Goal: Download file/media

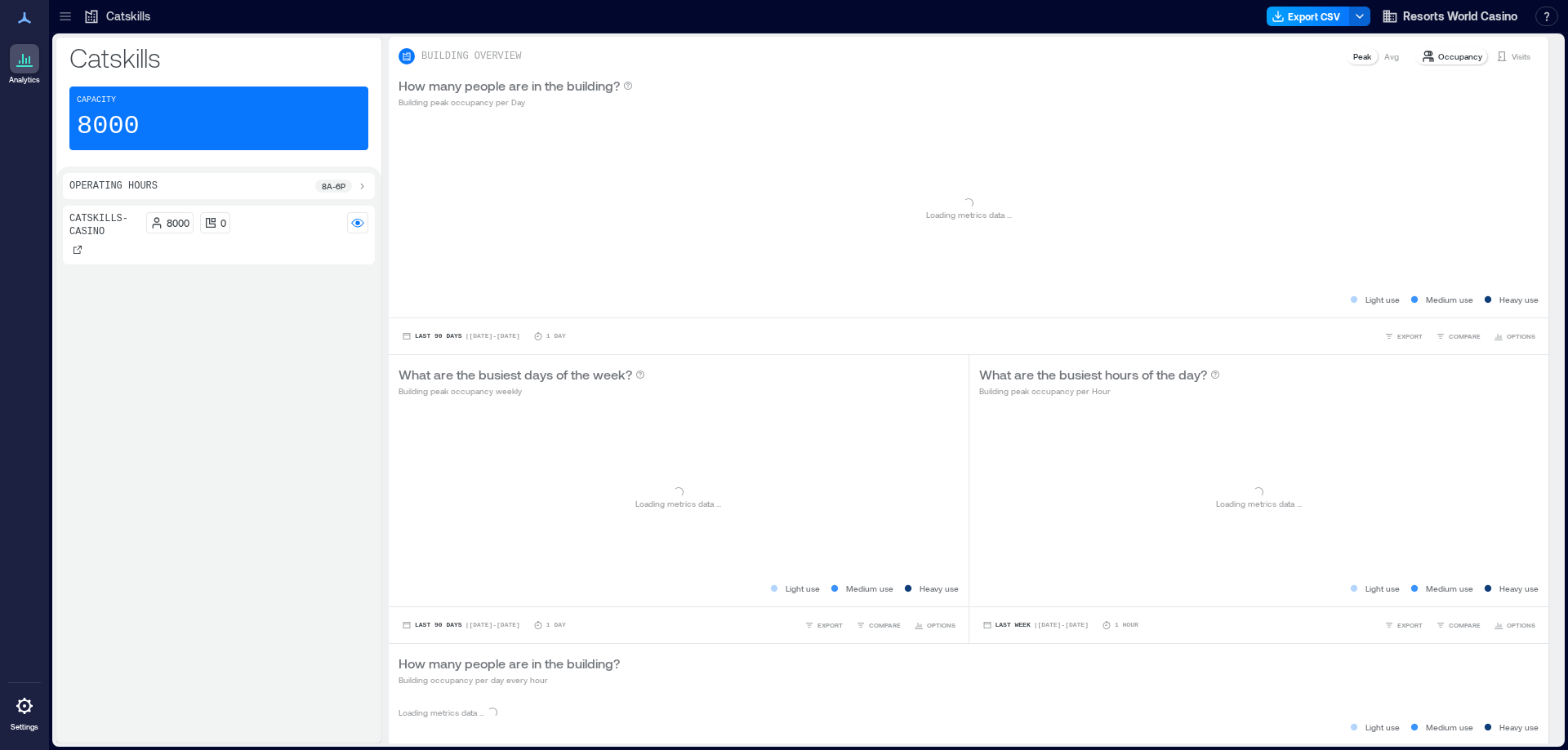
click at [1289, 14] on button "Export CSV" at bounding box center [1308, 17] width 83 height 20
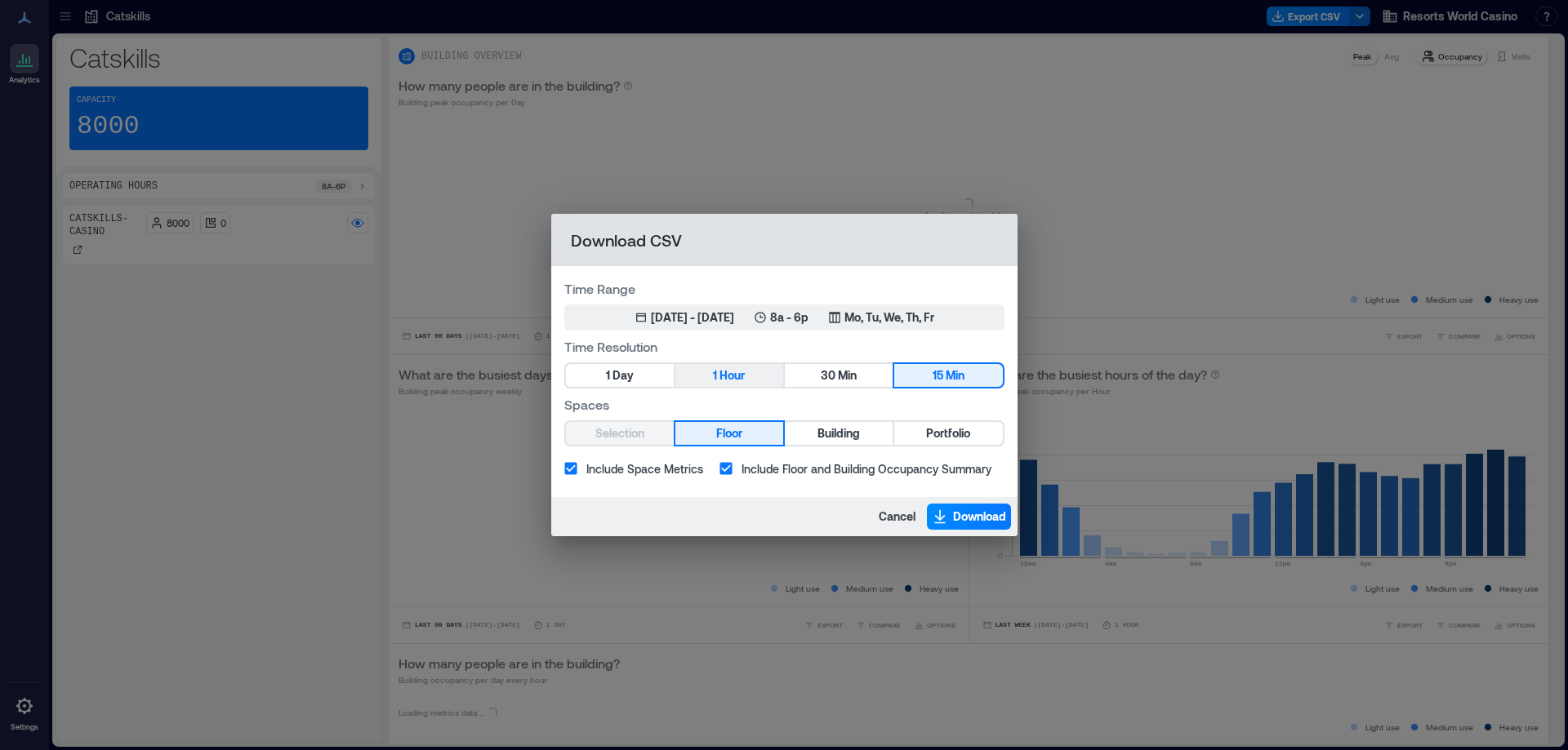
click at [726, 377] on span "Hour" at bounding box center [732, 376] width 26 height 21
click at [954, 430] on span "Portfolio" at bounding box center [948, 434] width 44 height 21
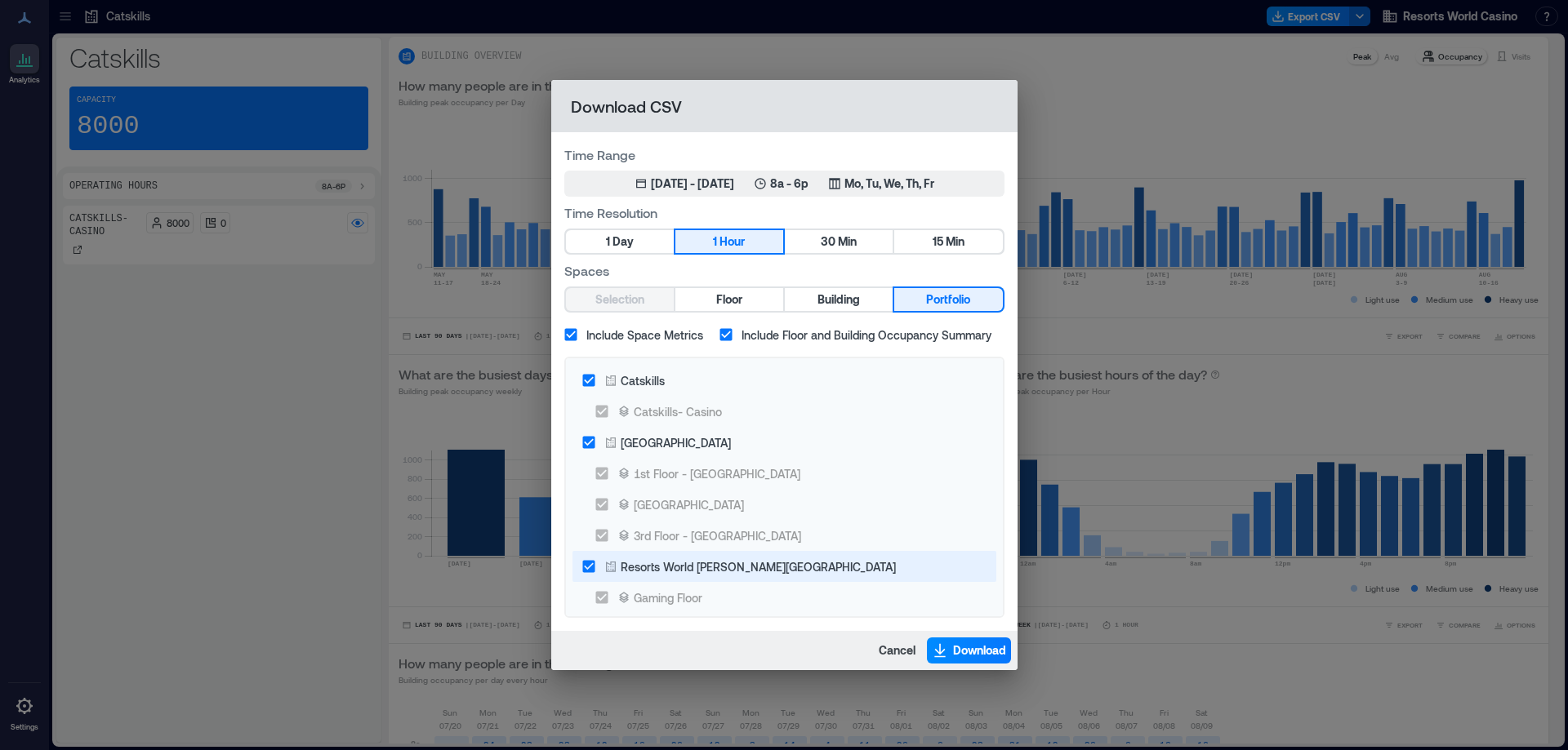
click at [729, 444] on label "[GEOGRAPHIC_DATA]" at bounding box center [773, 443] width 400 height 31
click at [720, 557] on label "Resorts World [PERSON_NAME][GEOGRAPHIC_DATA]" at bounding box center [773, 567] width 400 height 31
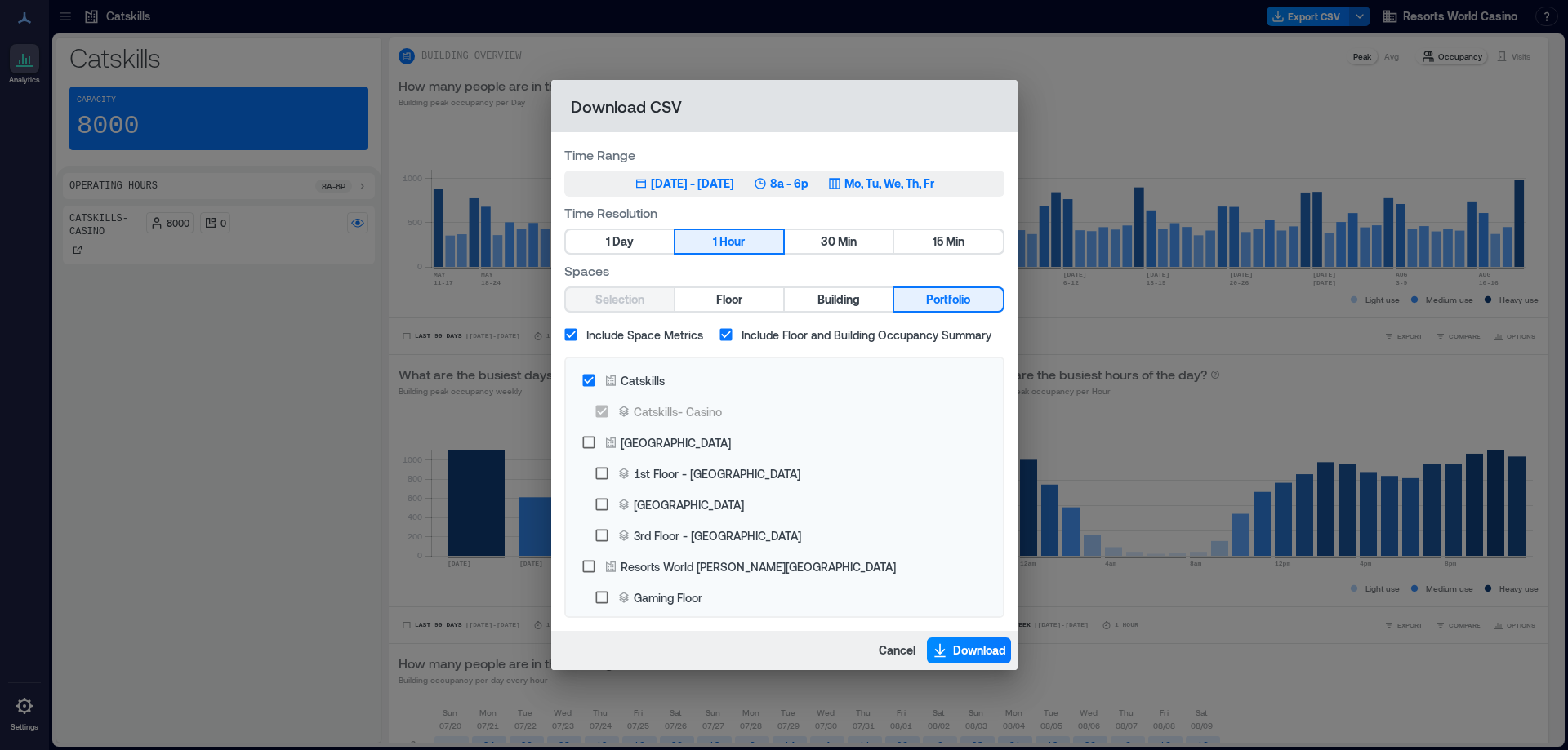
click at [804, 183] on p "8a - 6p" at bounding box center [789, 183] width 38 height 17
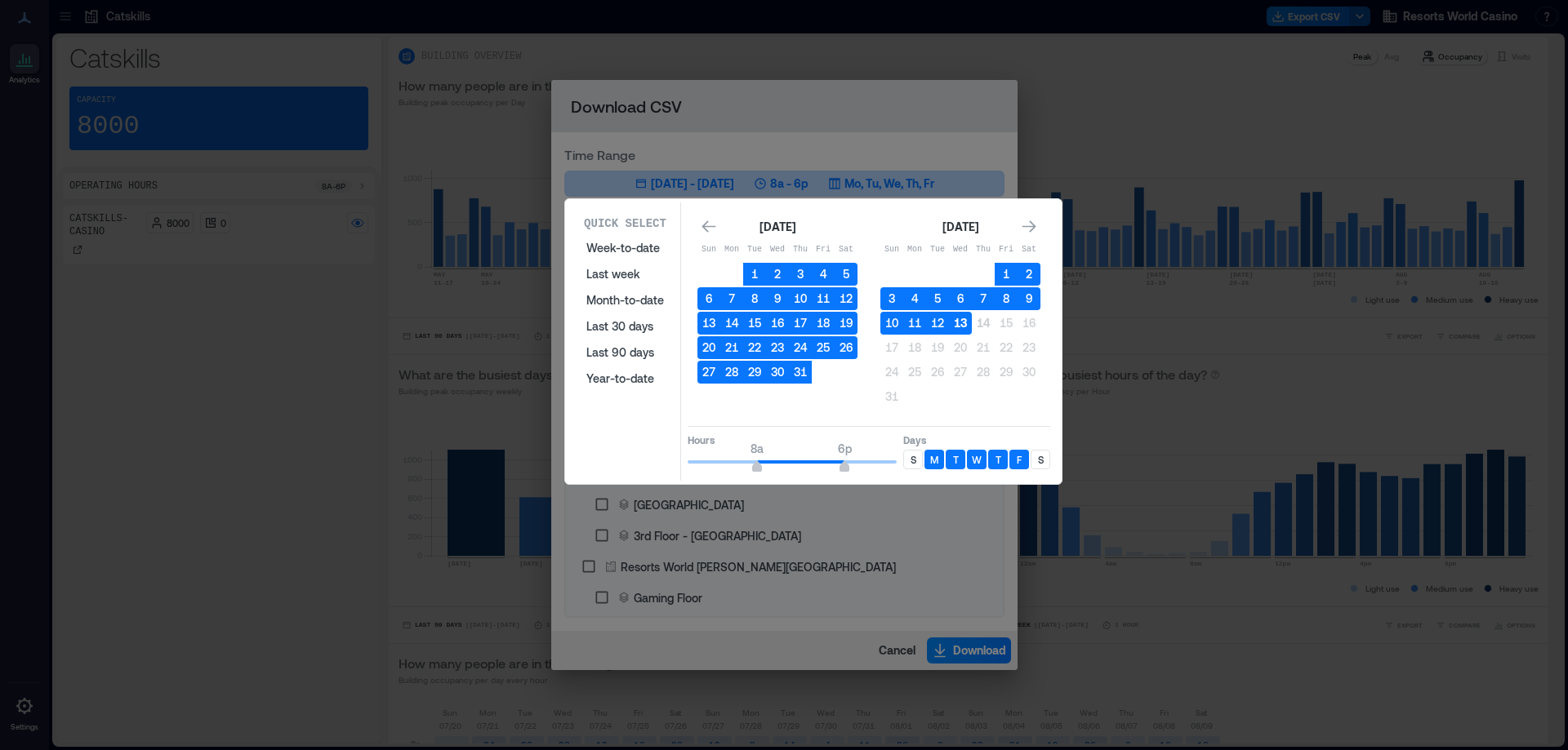
click at [961, 323] on button "13" at bounding box center [960, 324] width 23 height 23
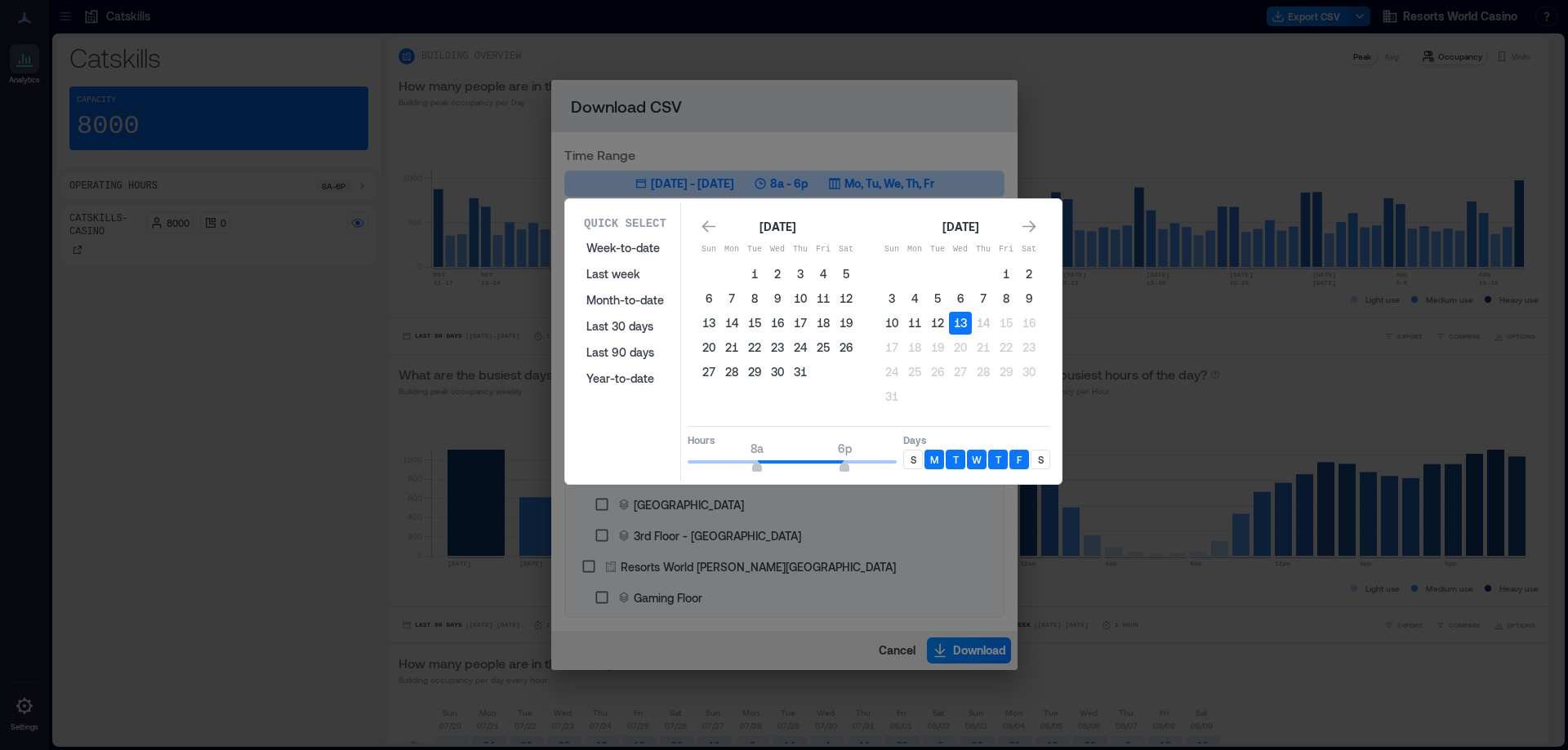
click at [913, 462] on p "S" at bounding box center [913, 460] width 6 height 13
click at [1041, 461] on p "S" at bounding box center [1040, 460] width 6 height 13
type input "*"
drag, startPoint x: 756, startPoint y: 471, endPoint x: 774, endPoint y: 470, distance: 18.0
click at [614, 466] on div "Quick Select Week-to-date Last week Month-to-date Last 30 days Last 90 days Yea…" at bounding box center [813, 341] width 487 height 278
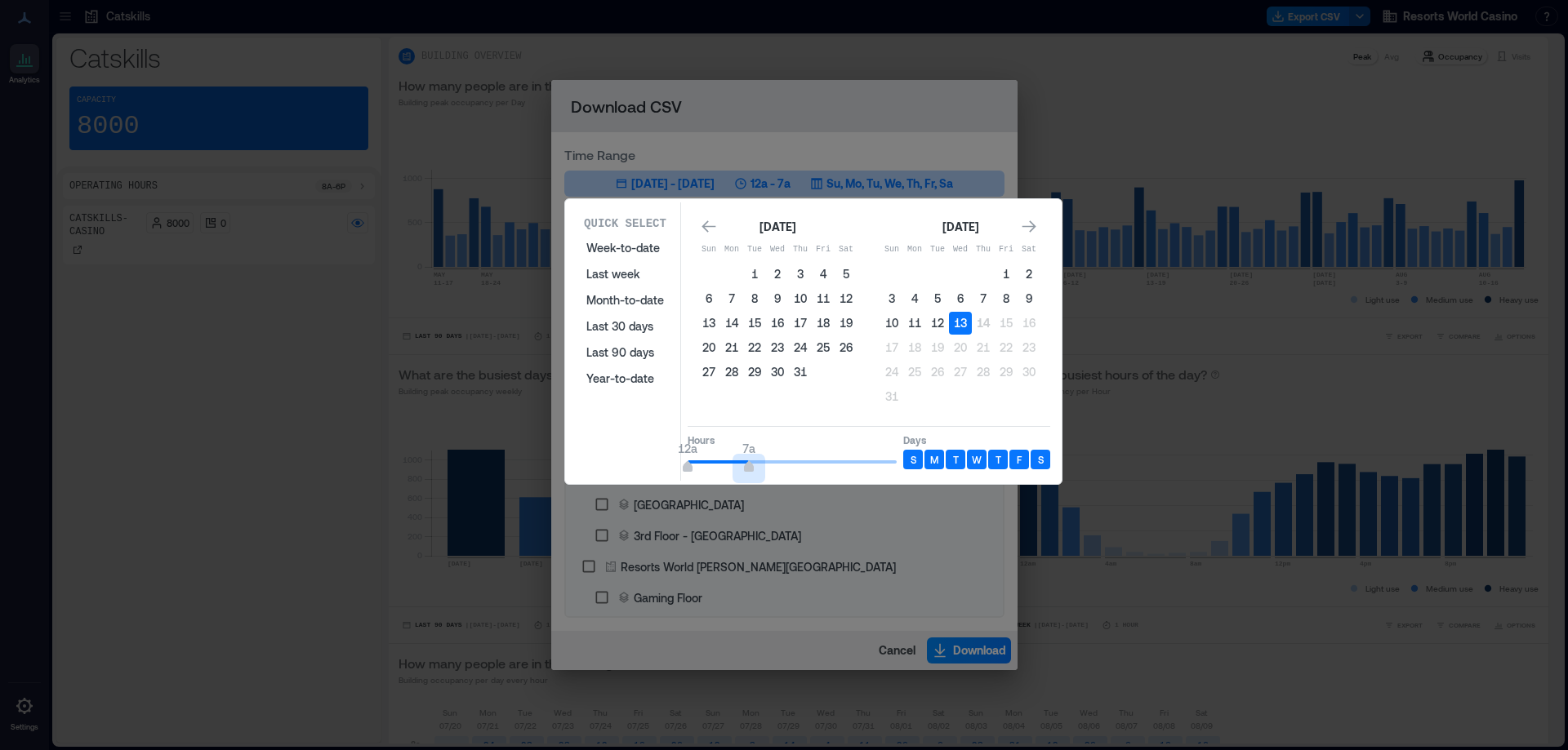
type input "*"
drag, startPoint x: 811, startPoint y: 467, endPoint x: 742, endPoint y: 477, distance: 69.7
click at [742, 477] on div "Quick Select Week-to-date Last week Month-to-date Last 30 days Last 90 days Yea…" at bounding box center [813, 341] width 487 height 278
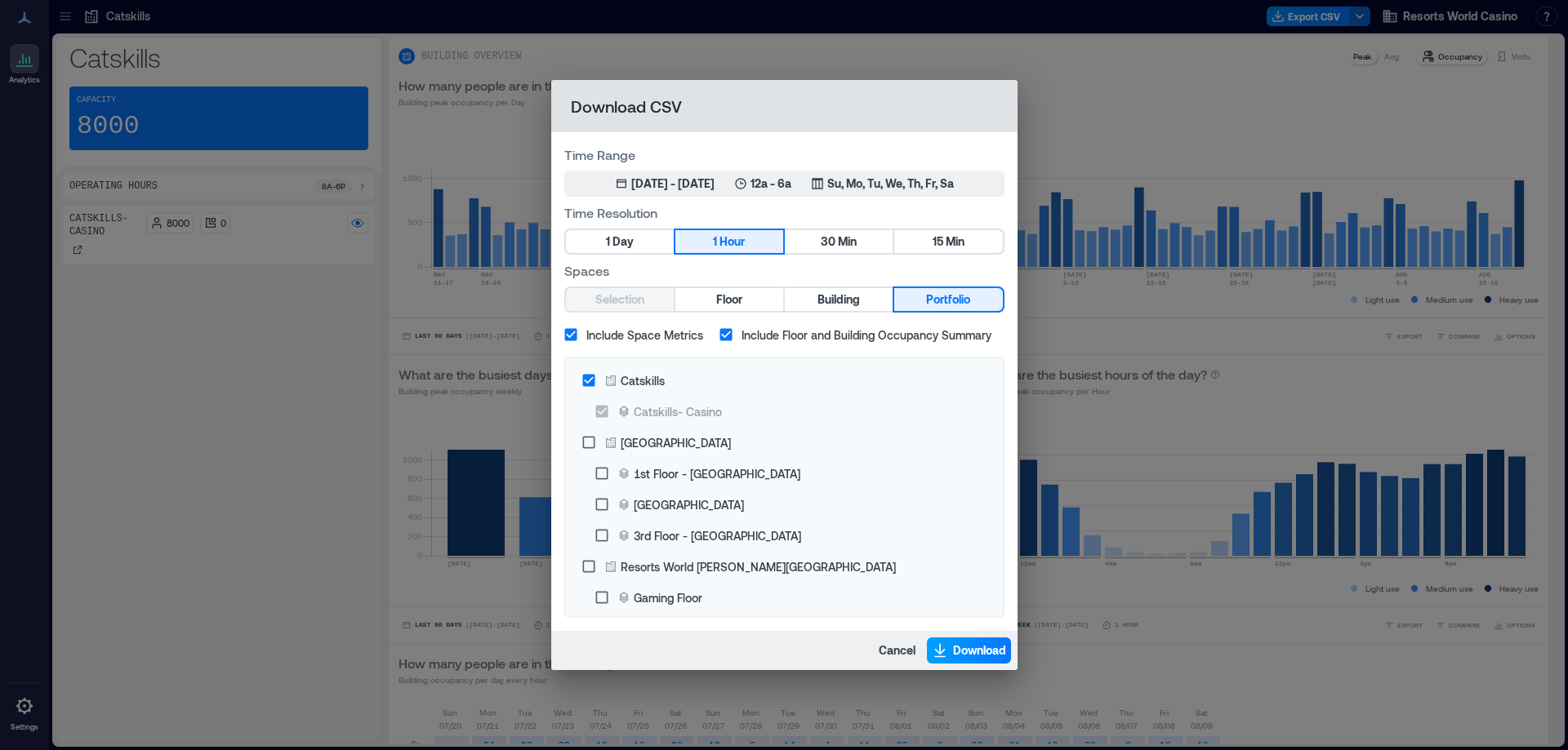
click at [954, 654] on span "Download" at bounding box center [979, 651] width 53 height 17
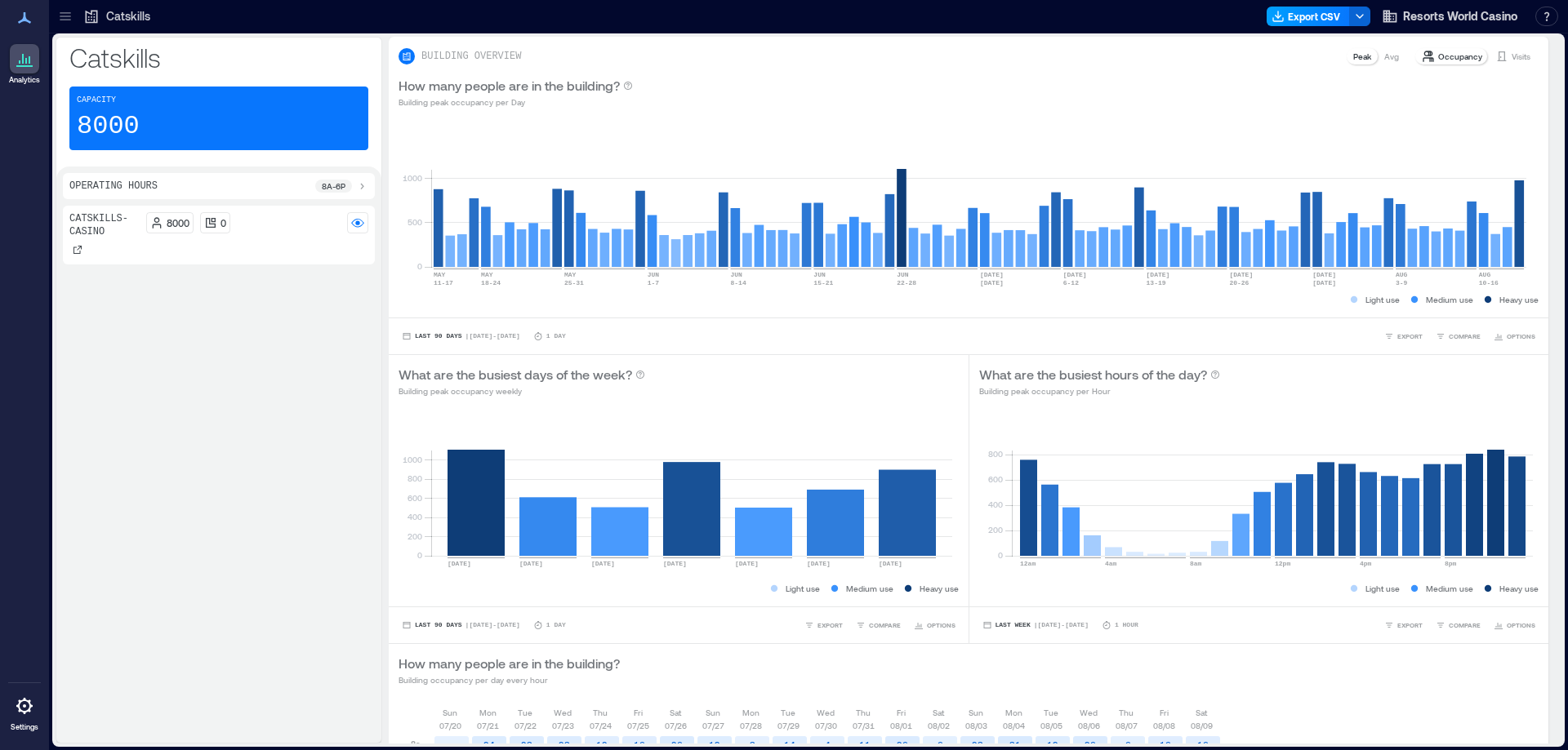
click at [1294, 16] on button "Export CSV" at bounding box center [1308, 17] width 83 height 20
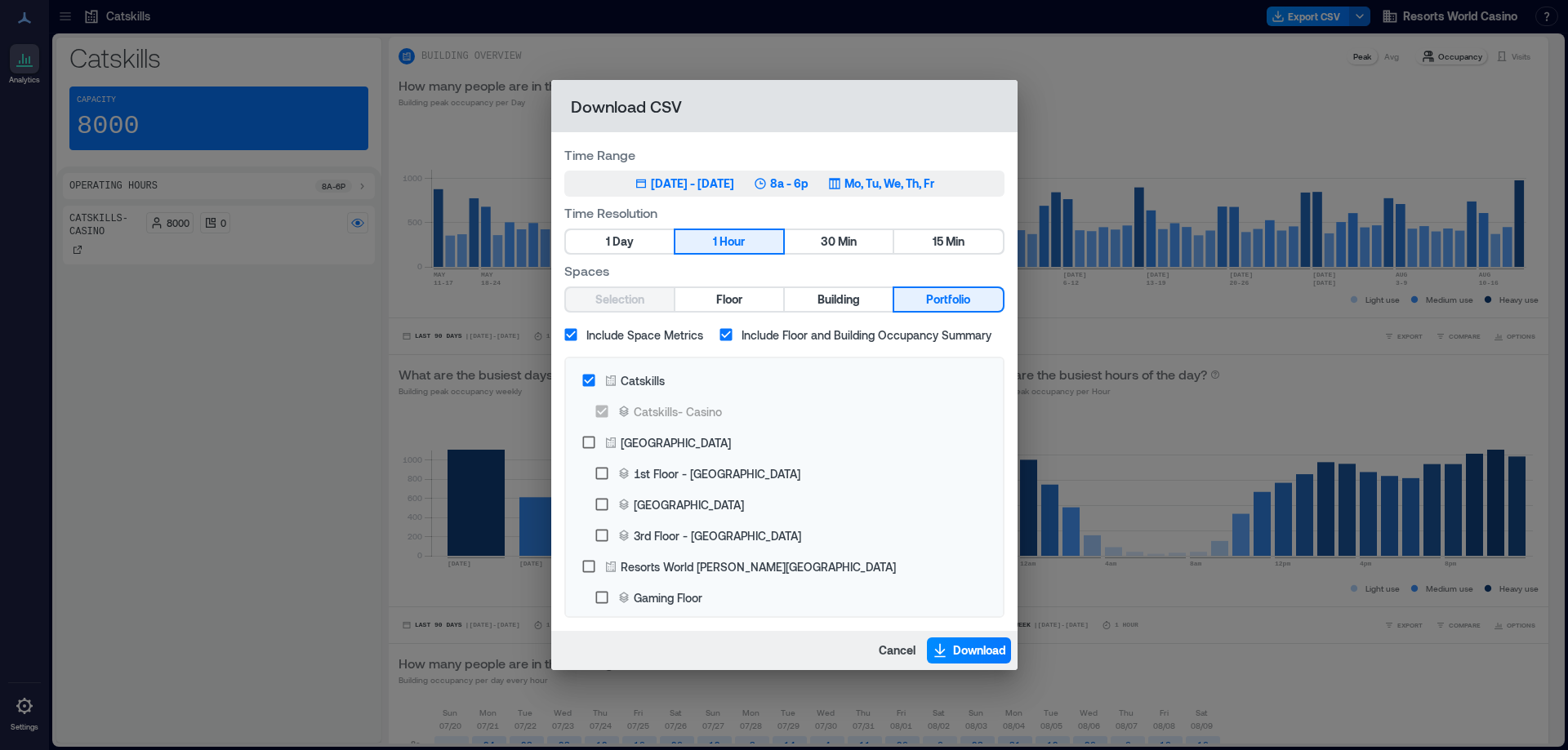
click at [816, 194] on button "May 14, 2025 - [DATE] 8a - 6p Mo, Tu, We, Th, Fr" at bounding box center [784, 184] width 440 height 26
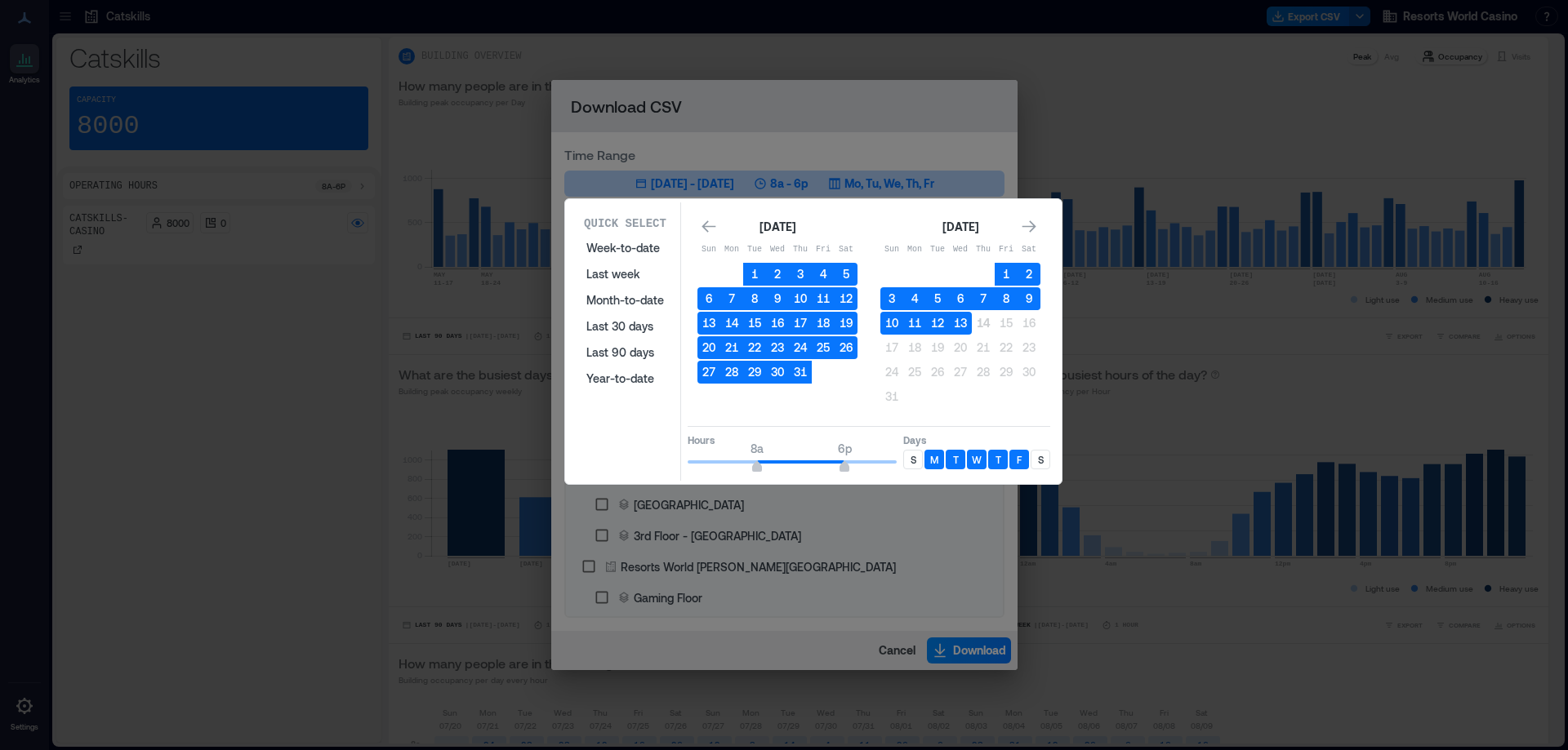
drag, startPoint x: 967, startPoint y: 329, endPoint x: 917, endPoint y: 421, distance: 104.7
click at [966, 329] on button "13" at bounding box center [960, 324] width 23 height 23
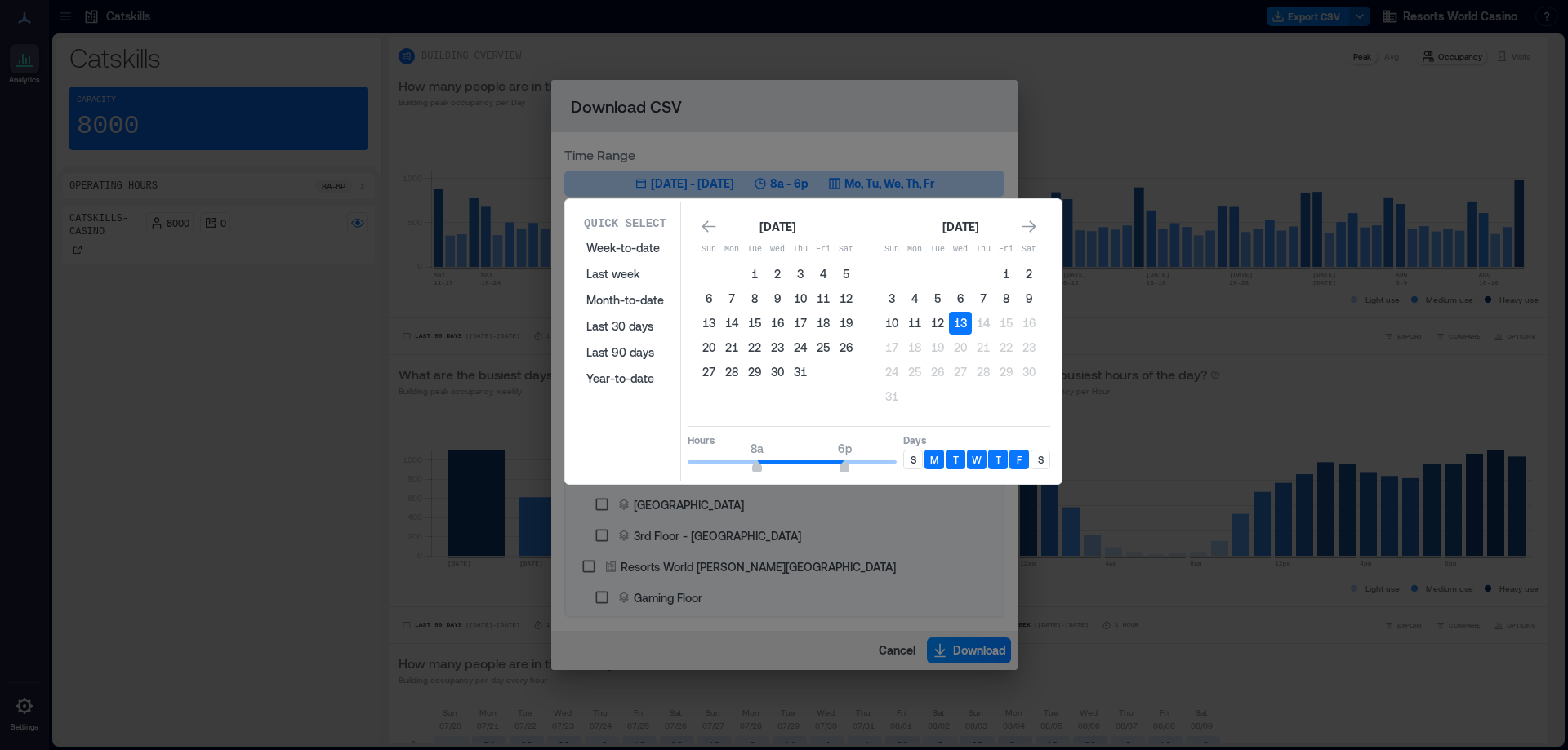
drag, startPoint x: 916, startPoint y: 457, endPoint x: 937, endPoint y: 457, distance: 21.0
click at [914, 457] on div "S" at bounding box center [913, 460] width 20 height 20
click at [1040, 464] on p "S" at bounding box center [1040, 460] width 6 height 13
type input "**"
drag, startPoint x: 853, startPoint y: 469, endPoint x: 925, endPoint y: 469, distance: 72.0
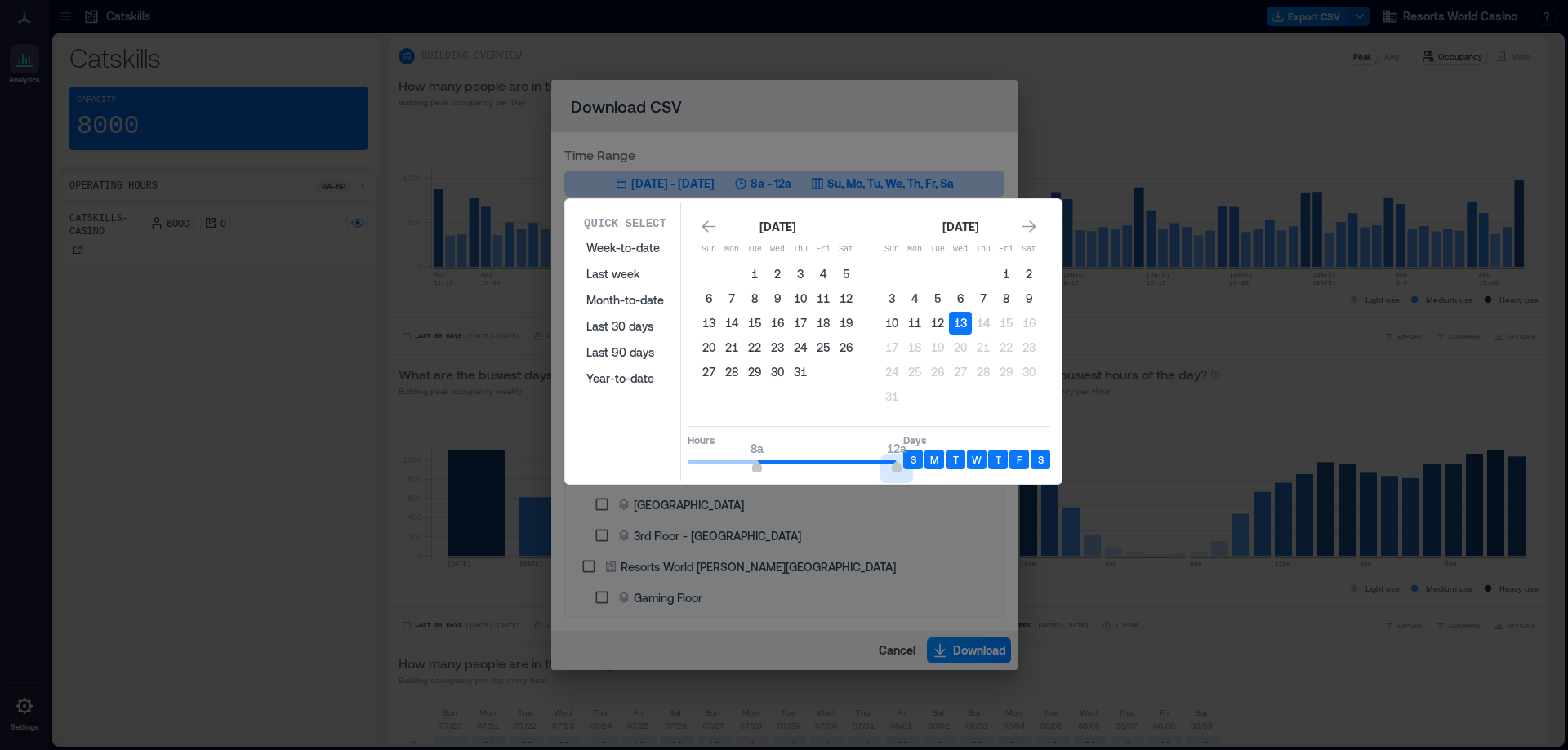
click at [925, 469] on div "Hours 8a 12a Days S M T W T F S" at bounding box center [868, 450] width 363 height 48
type input "*"
drag, startPoint x: 755, startPoint y: 467, endPoint x: 783, endPoint y: 221, distance: 247.6
click at [741, 472] on span "6a 12a" at bounding box center [791, 463] width 209 height 25
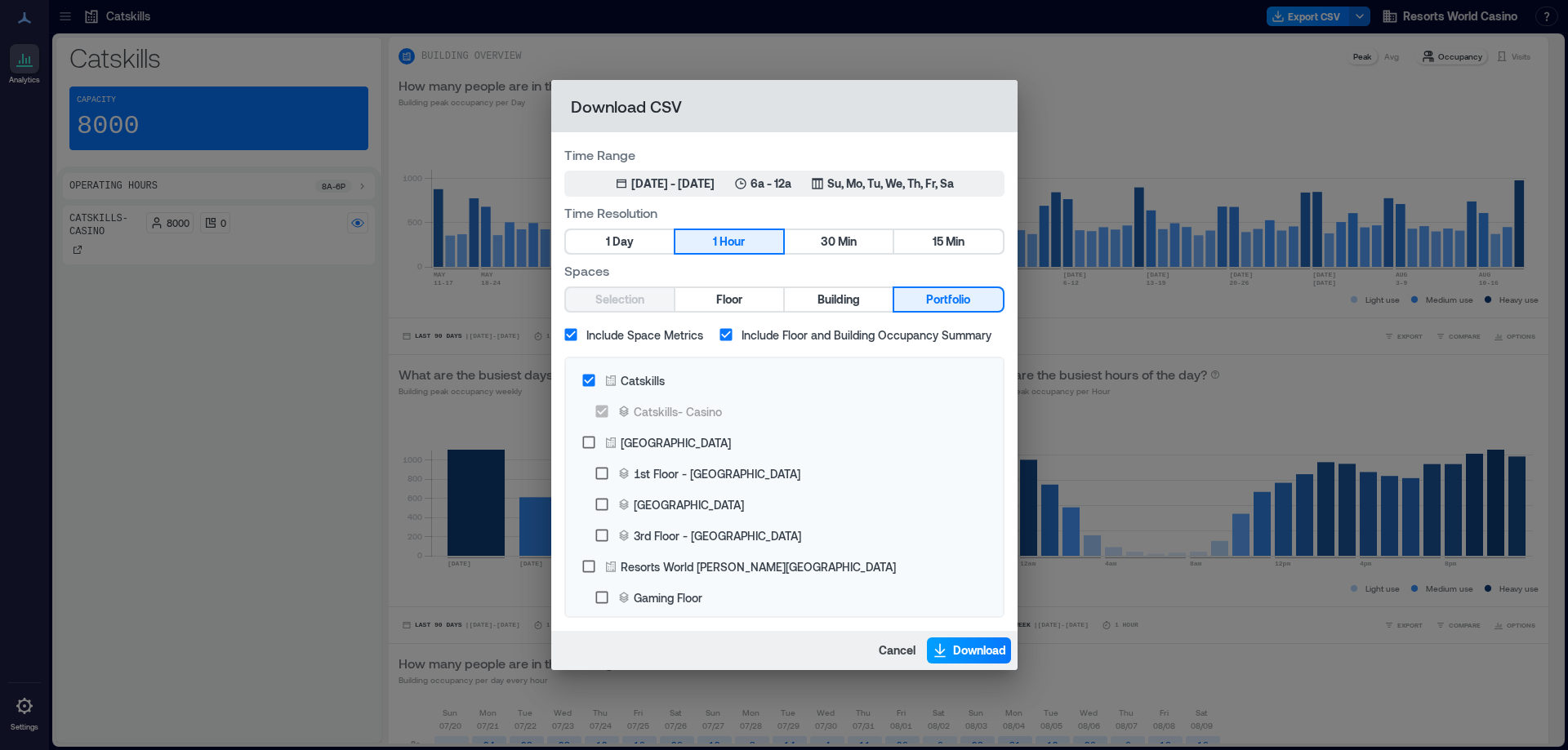
click at [953, 648] on span "Download" at bounding box center [979, 651] width 53 height 17
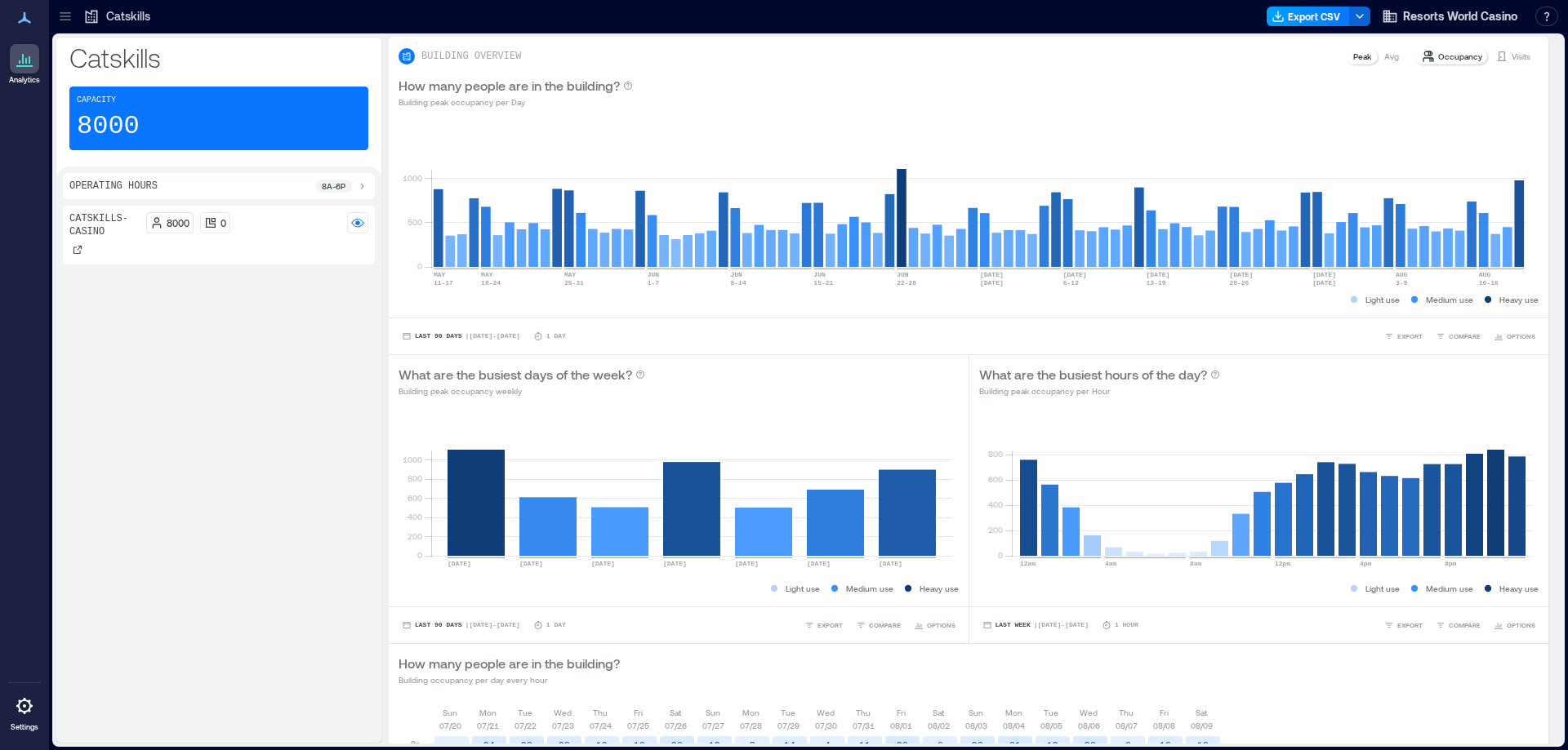
click at [1292, 18] on button "Export CSV" at bounding box center [1308, 17] width 83 height 20
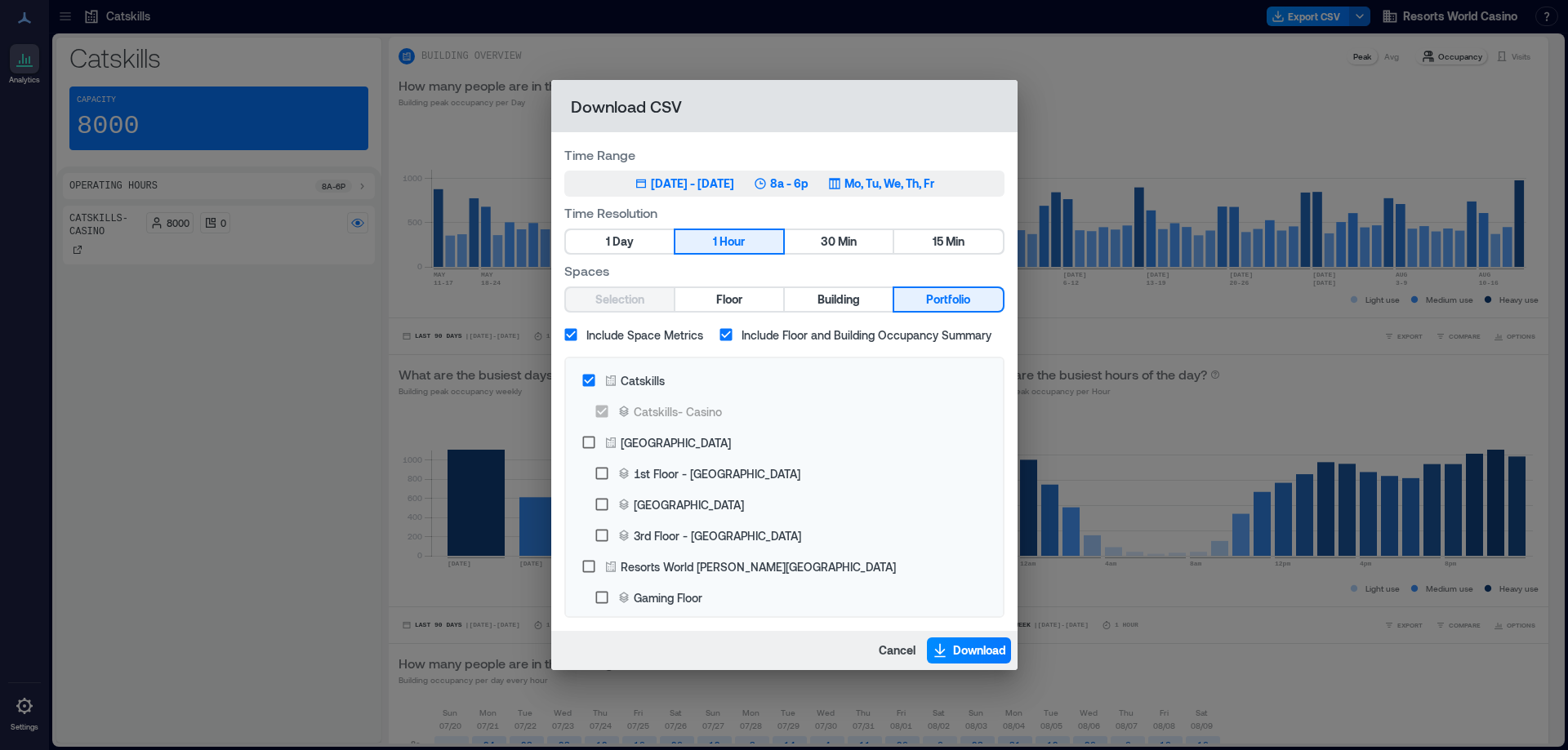
click at [767, 188] on icon "button" at bounding box center [760, 183] width 13 height 13
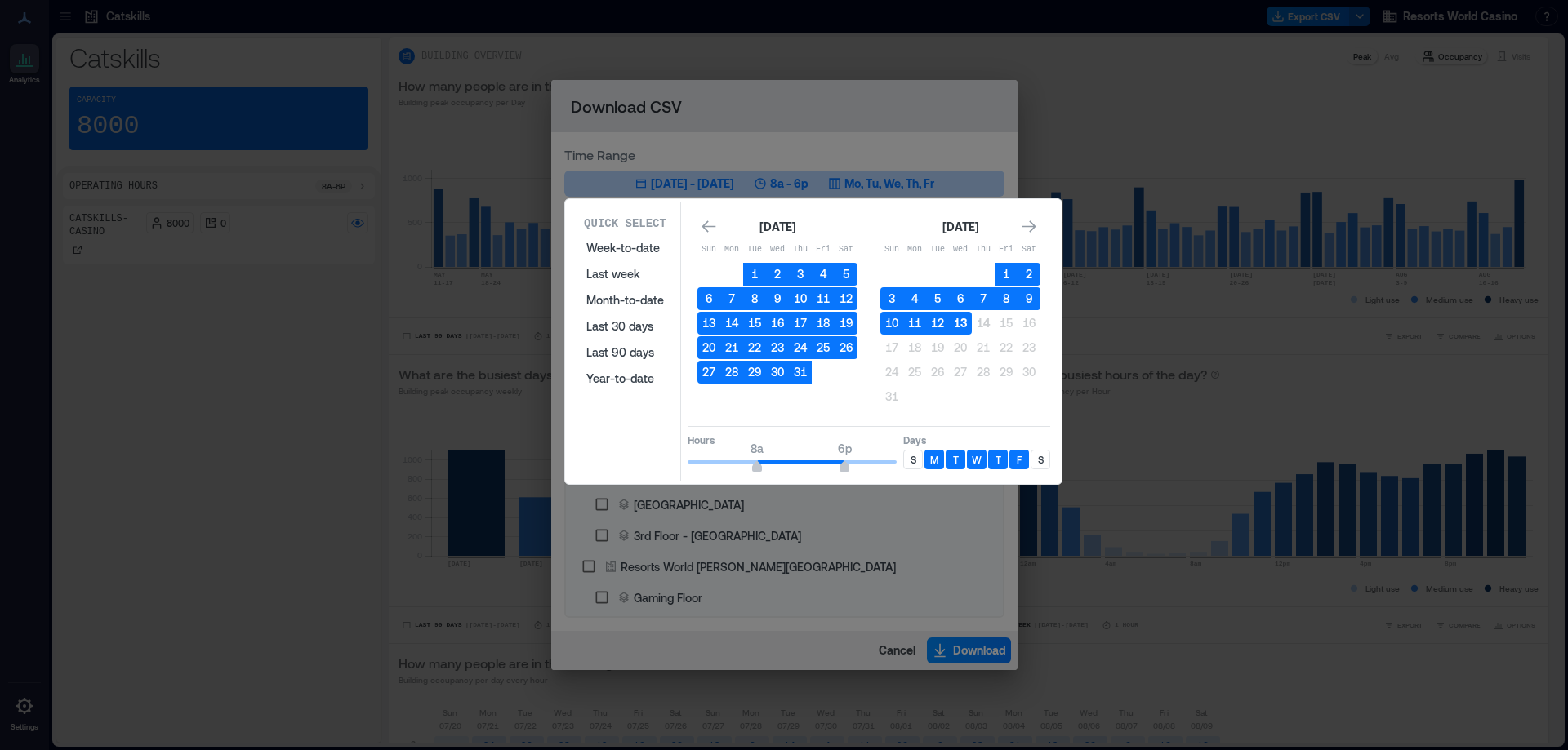
click at [958, 323] on button "13" at bounding box center [960, 324] width 23 height 23
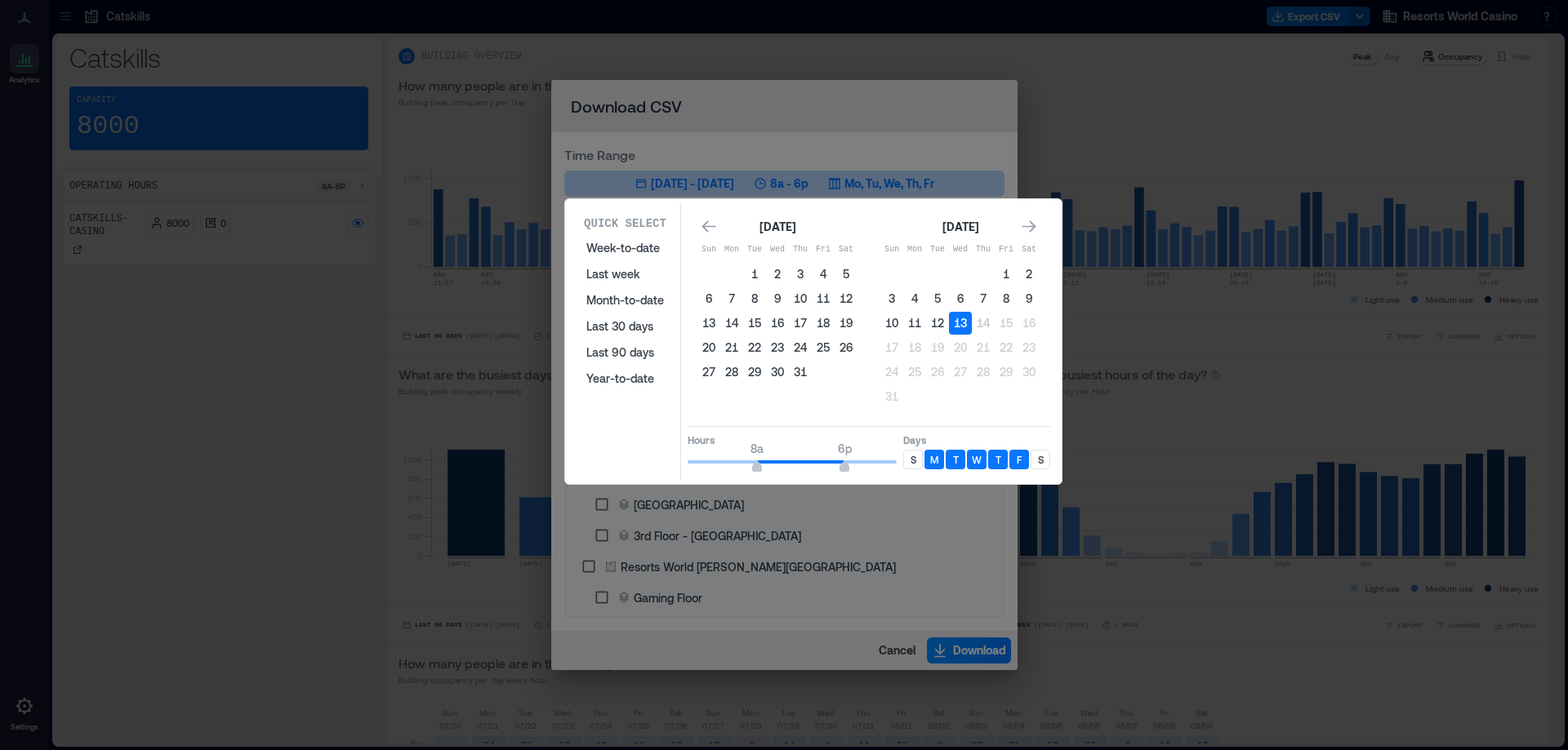
drag, startPoint x: 907, startPoint y: 461, endPoint x: 1010, endPoint y: 463, distance: 103.0
click at [909, 460] on div "S" at bounding box center [913, 460] width 20 height 20
click at [1044, 462] on div "S" at bounding box center [1040, 460] width 20 height 20
type input "**"
drag, startPoint x: 840, startPoint y: 468, endPoint x: 926, endPoint y: 471, distance: 86.1
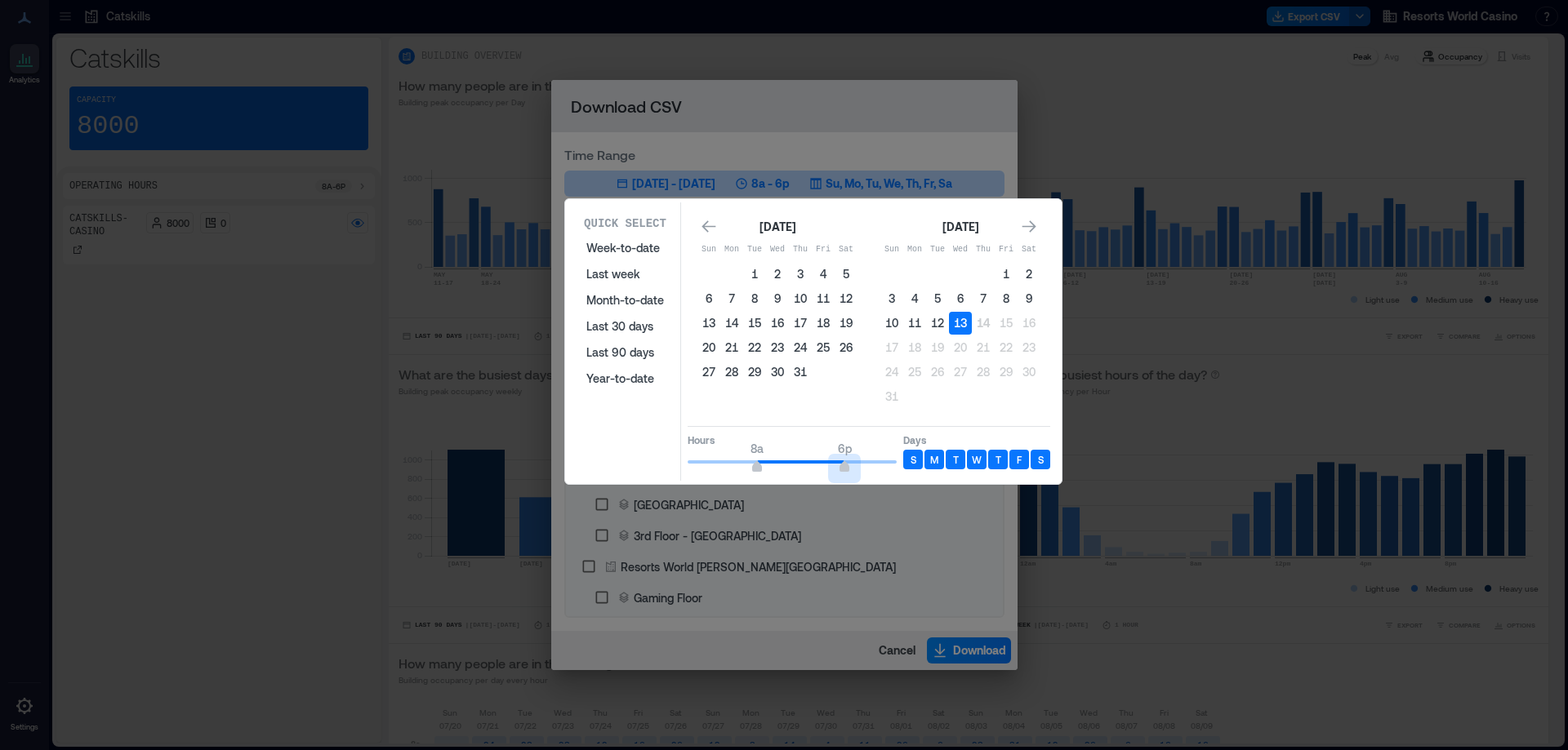
click at [926, 471] on div "Hours 8a 6p Days S M T W T F S" at bounding box center [868, 450] width 363 height 48
type input "*"
click at [737, 466] on span "6a" at bounding box center [740, 468] width 10 height 7
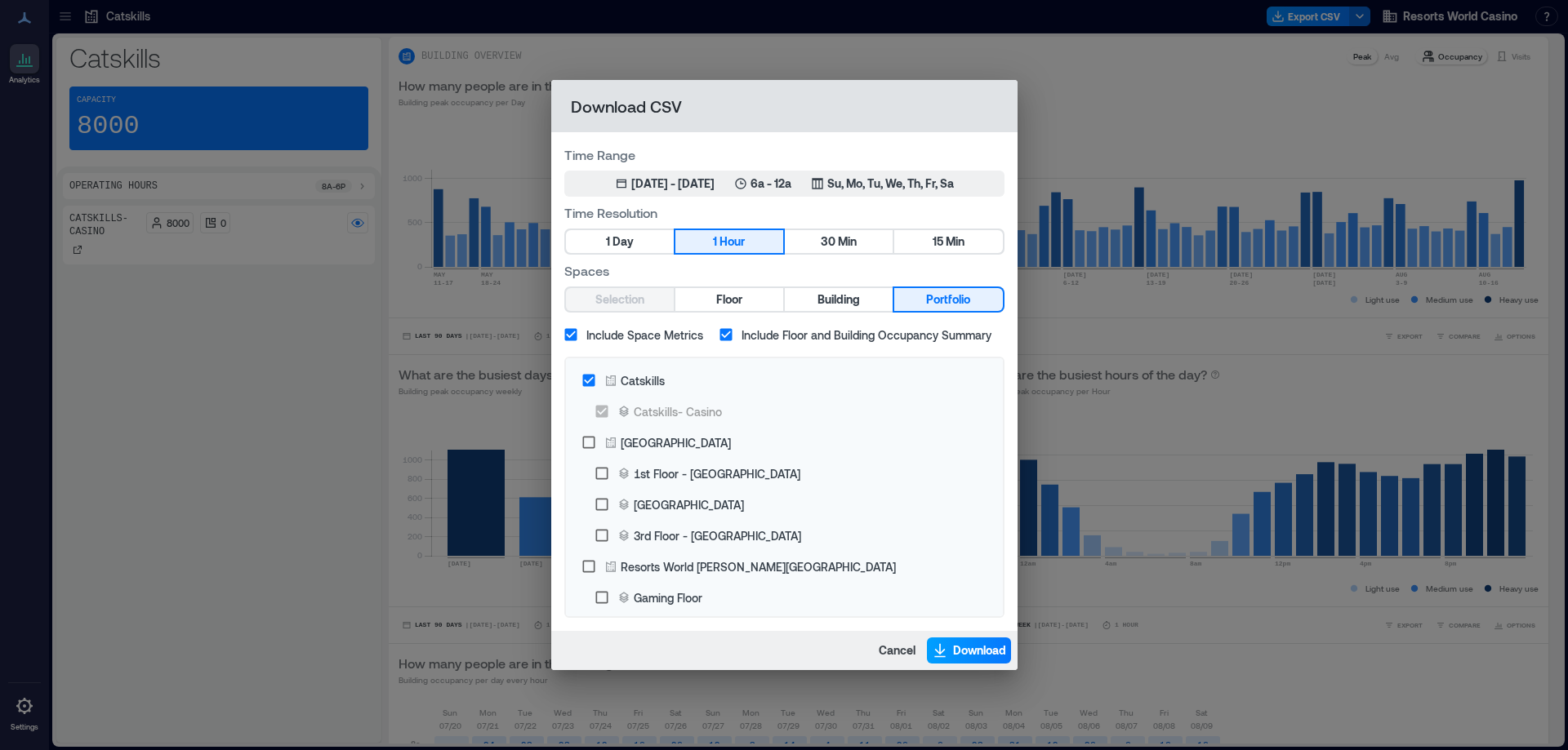
click at [948, 649] on button "Download" at bounding box center [969, 651] width 84 height 26
